Goal: Information Seeking & Learning: Find specific page/section

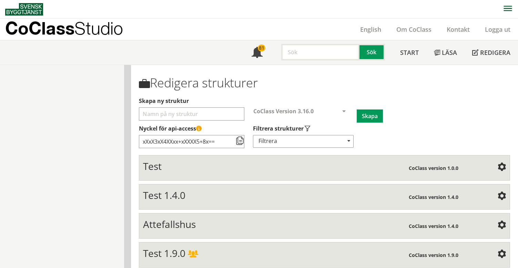
scroll to position [518, 0]
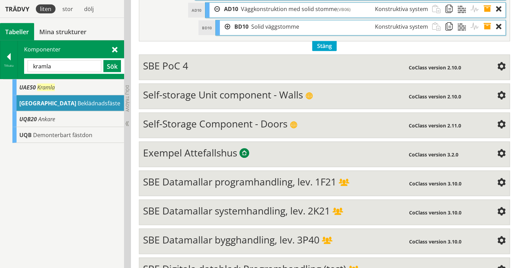
drag, startPoint x: 53, startPoint y: 66, endPoint x: 30, endPoint y: 64, distance: 22.5
click at [30, 64] on input "kramla" at bounding box center [65, 66] width 74 height 12
click at [111, 65] on button "Sök" at bounding box center [112, 66] width 18 height 12
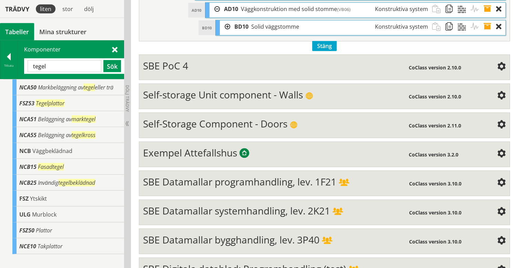
drag, startPoint x: 48, startPoint y: 64, endPoint x: 33, endPoint y: 63, distance: 14.9
click at [33, 63] on input "tegel" at bounding box center [65, 66] width 74 height 12
click at [111, 64] on button "Sök" at bounding box center [112, 66] width 18 height 12
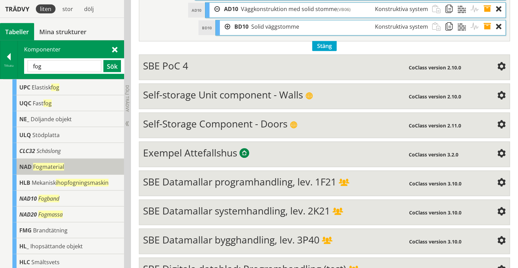
click at [44, 166] on span "Fogmaterial" at bounding box center [48, 167] width 31 height 8
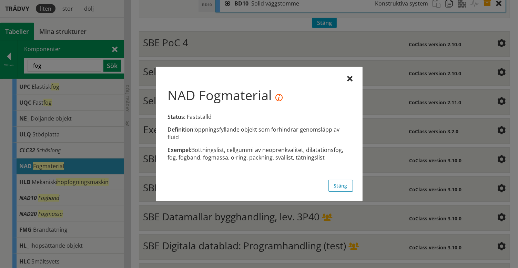
scroll to position [540, 0]
click at [335, 187] on button "Stäng" at bounding box center [341, 186] width 24 height 12
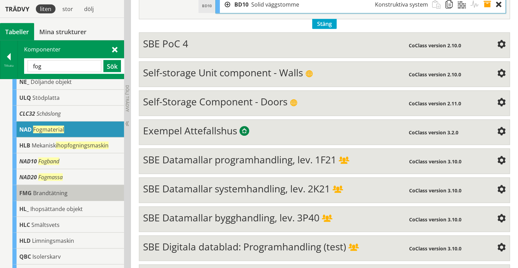
scroll to position [37, 0]
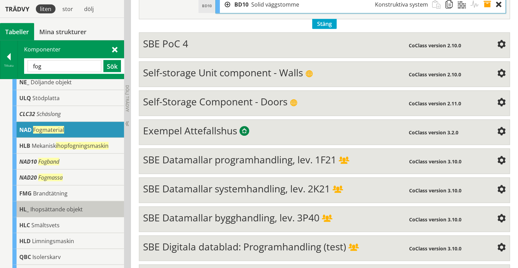
click at [38, 207] on span "Ihopsättande objekt" at bounding box center [56, 209] width 52 height 8
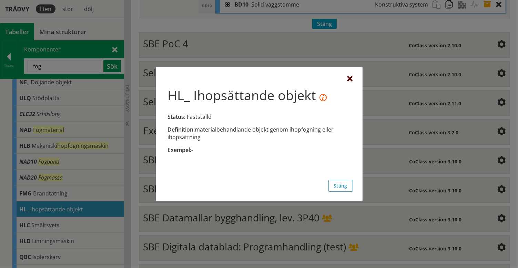
click at [352, 79] on div at bounding box center [351, 79] width 6 height 6
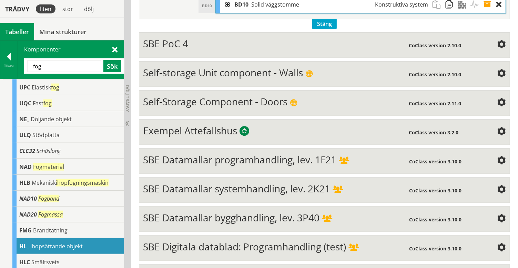
scroll to position [0, 0]
click at [114, 50] on span at bounding box center [115, 49] width 6 height 7
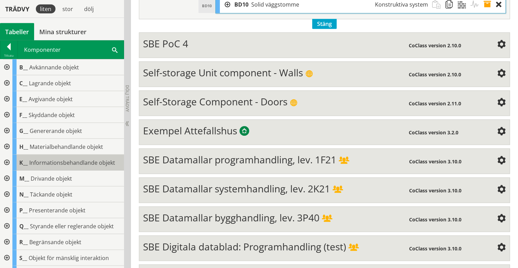
scroll to position [98, 0]
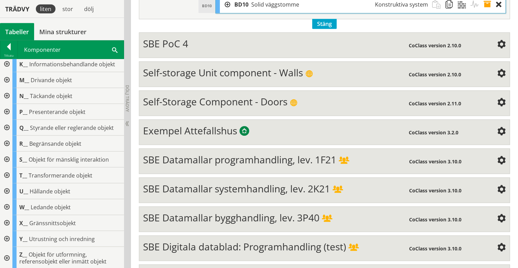
click at [6, 189] on div at bounding box center [6, 191] width 12 height 16
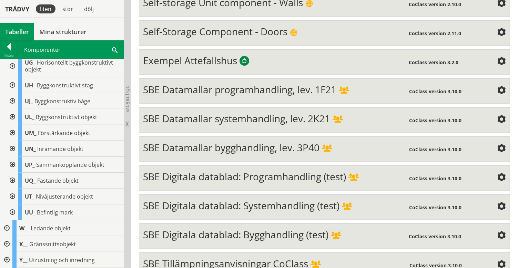
scroll to position [323, 0]
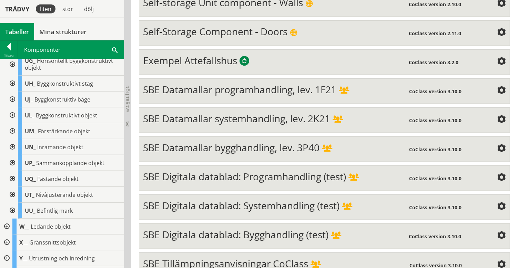
click at [11, 184] on div at bounding box center [12, 179] width 12 height 16
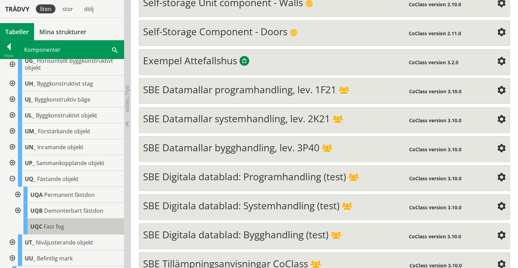
click at [49, 230] on span "Fast fog" at bounding box center [54, 226] width 20 height 8
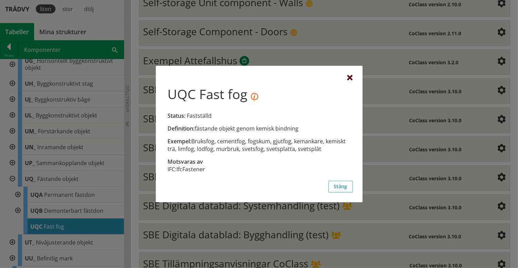
click at [349, 79] on div at bounding box center [351, 79] width 6 height 6
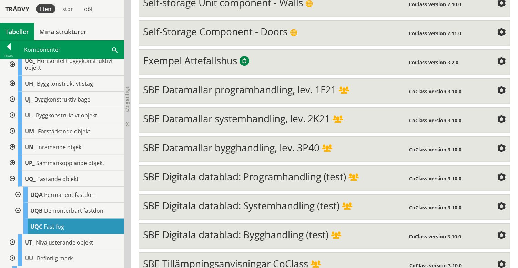
click at [11, 183] on div at bounding box center [12, 179] width 12 height 16
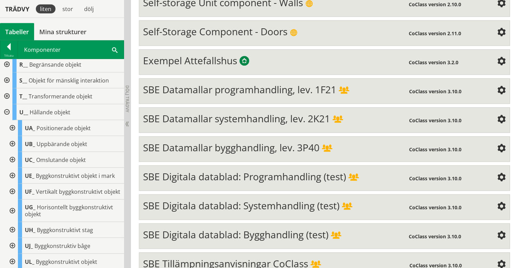
scroll to position [175, 0]
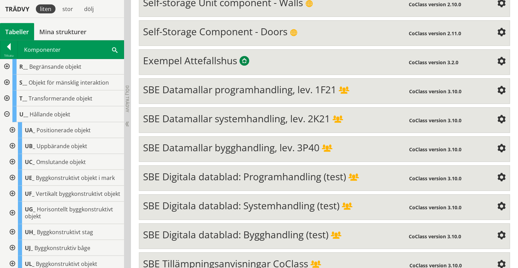
click at [13, 160] on div at bounding box center [12, 162] width 12 height 16
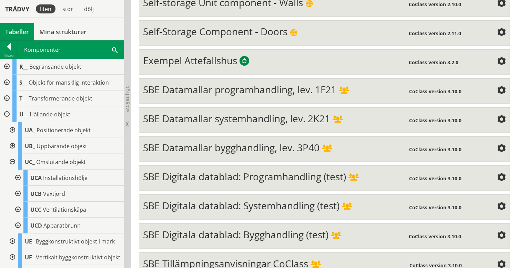
click at [13, 160] on div at bounding box center [12, 162] width 12 height 16
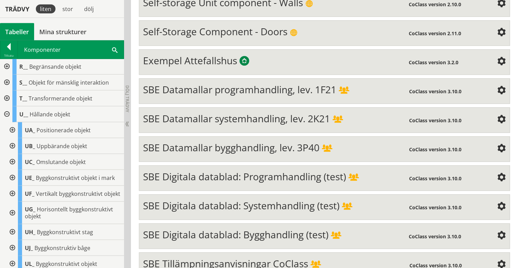
click at [113, 48] on span at bounding box center [115, 49] width 6 height 7
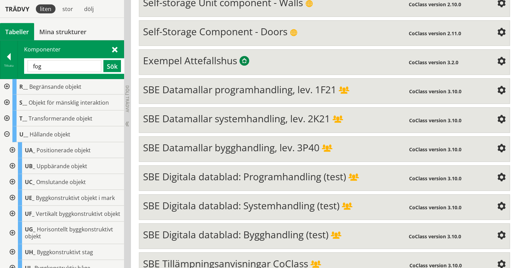
drag, startPoint x: 48, startPoint y: 67, endPoint x: 31, endPoint y: 62, distance: 17.7
click at [31, 62] on input "fog" at bounding box center [65, 66] width 74 height 12
type input "gipsskiva"
click at [111, 65] on button "Sök" at bounding box center [112, 66] width 18 height 12
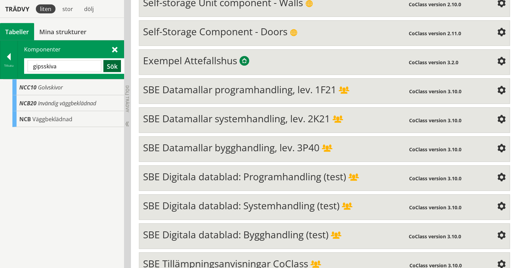
scroll to position [0, 0]
